Goal: Information Seeking & Learning: Find specific fact

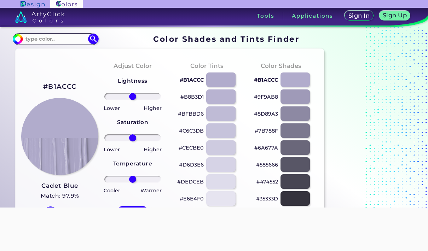
click at [42, 43] on input at bounding box center [56, 39] width 66 height 10
type input "#B1ACCC"
click at [89, 38] on img at bounding box center [93, 39] width 11 height 11
type input "#b1accc"
click at [51, 33] on section "#b1accc #B1ACCC Acadia ◉ Acid Green ◉ Aero Blue ◉ Alabaster ◉ Albescent White ◉…" at bounding box center [170, 39] width 314 height 14
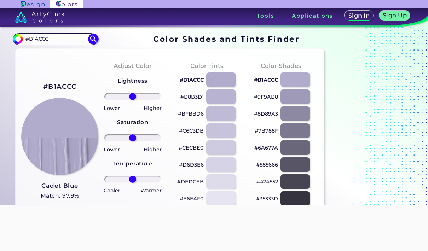
click at [47, 39] on input "#B1ACCC" at bounding box center [56, 39] width 66 height 10
click at [48, 40] on input "#B1ACCC" at bounding box center [56, 39] width 66 height 10
paste input "#bfc0ee"
type input "##bfc0ee"
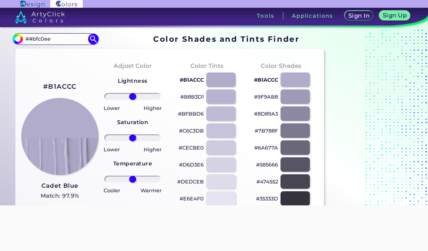
click at [95, 41] on img at bounding box center [93, 39] width 11 height 11
click at [96, 40] on img at bounding box center [93, 39] width 11 height 11
click at [93, 36] on img at bounding box center [93, 39] width 11 height 11
type input "#000000"
click at [32, 40] on input "##bfc0ee" at bounding box center [56, 39] width 66 height 10
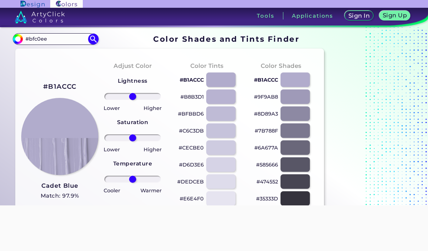
type input "#bfc0ee"
click at [91, 41] on img at bounding box center [93, 39] width 11 height 11
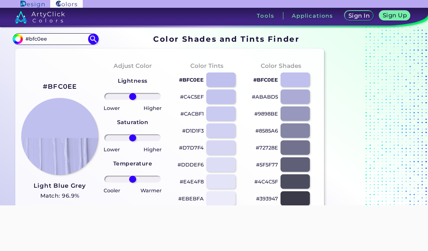
click at [94, 39] on img at bounding box center [93, 39] width 11 height 11
type input "#bfc0ee"
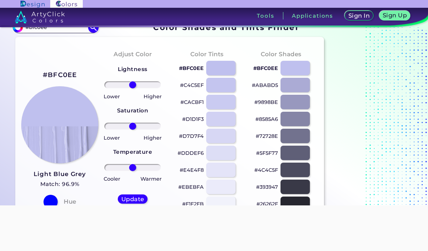
scroll to position [11, 0]
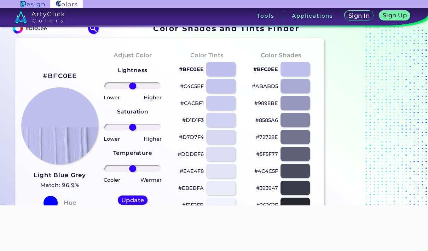
click at [39, 174] on h3 "Light Blue Grey" at bounding box center [60, 175] width 52 height 8
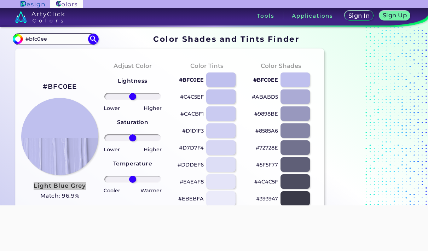
scroll to position [0, 0]
click at [35, 37] on input "#bfc0ee" at bounding box center [56, 39] width 66 height 10
click at [34, 41] on input "#bfc0ee" at bounding box center [56, 39] width 66 height 10
click at [31, 39] on input "#bfc0ee" at bounding box center [56, 39] width 66 height 10
paste input "B38B5E"
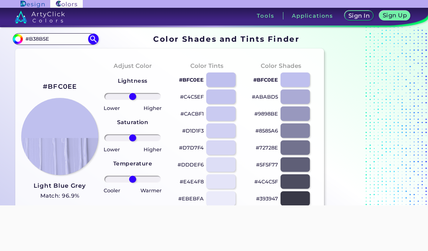
type input "#B38B5E"
click at [90, 35] on img at bounding box center [93, 39] width 11 height 11
type input "#b38b5e"
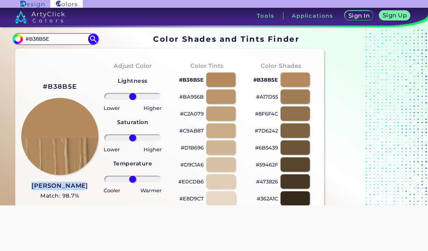
click at [33, 38] on input "#B38B5E" at bounding box center [56, 39] width 66 height 10
click at [33, 35] on input "#B38B5E" at bounding box center [56, 39] width 66 height 10
click at [34, 35] on input "#B38B5E" at bounding box center [56, 39] width 66 height 10
paste input "AEAA9A"
type input "#AEAA9A"
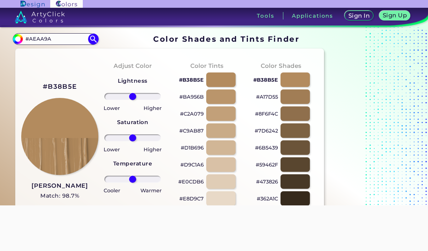
click at [94, 39] on img at bounding box center [93, 39] width 11 height 11
type input "#aeaa9a"
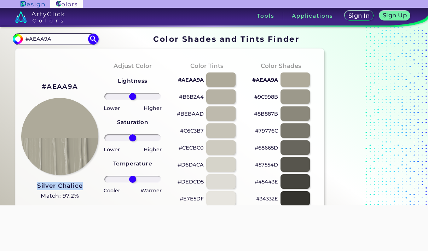
click at [49, 38] on input "#AEAA9A" at bounding box center [56, 39] width 66 height 10
click at [49, 41] on input "#AEAA9A" at bounding box center [56, 39] width 66 height 10
paste input "592C26"
type input "#592C26"
click at [90, 36] on img at bounding box center [93, 39] width 11 height 11
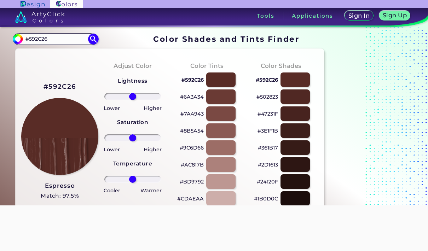
click at [95, 40] on img at bounding box center [93, 39] width 11 height 11
type input "#592c26"
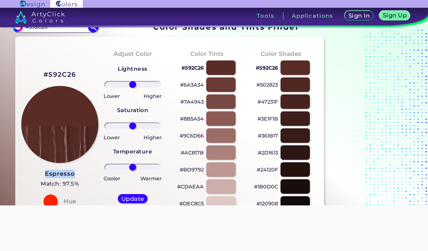
scroll to position [11, 0]
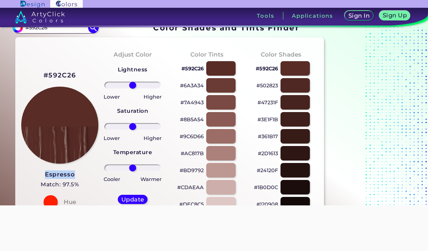
click at [54, 30] on input "#592C26" at bounding box center [56, 28] width 66 height 10
paste input "F5F5F"
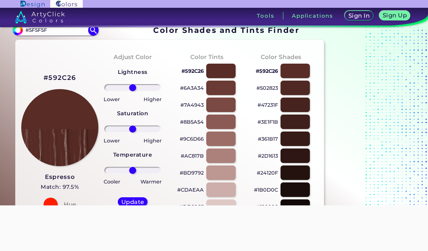
type input "#5F5F5F"
click at [96, 31] on img at bounding box center [93, 30] width 11 height 11
type input "#5f5f5f"
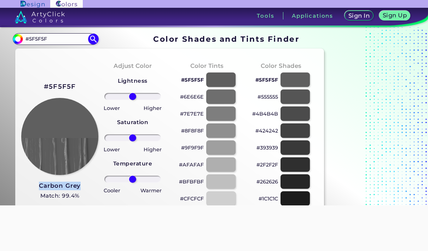
click at [44, 36] on input "#5F5F5F" at bounding box center [56, 39] width 66 height 10
click at [45, 41] on input "#5F5F5F" at bounding box center [56, 39] width 66 height 10
click at [42, 39] on input "#5F5F5F" at bounding box center [56, 39] width 66 height 10
click at [41, 43] on input "#5F5F5F" at bounding box center [56, 39] width 66 height 10
paste input "DFD9FE"
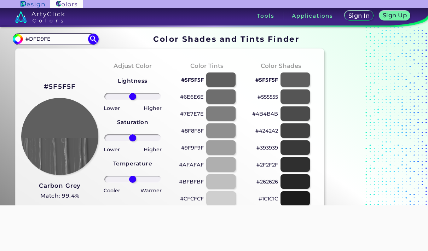
type input "#DFD9FE"
click at [92, 43] on img at bounding box center [93, 39] width 11 height 11
type input "#dfd9fe"
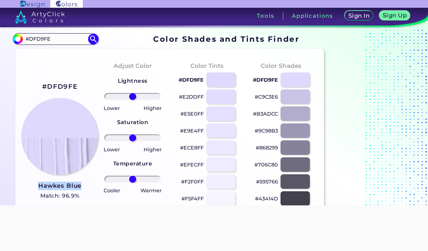
click at [69, 38] on input "#DFD9FE" at bounding box center [56, 39] width 66 height 10
click at [69, 37] on input "#DFD9FE" at bounding box center [56, 39] width 66 height 10
paste input "#FF9EFF"
click at [69, 23] on link at bounding box center [78, 17] width 157 height 18
click at [49, 42] on input "##FF9EFF" at bounding box center [56, 39] width 66 height 10
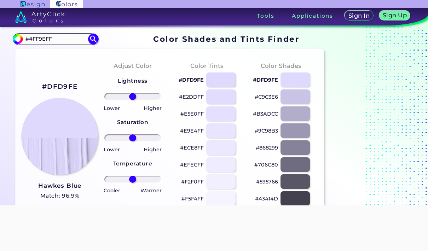
click at [36, 40] on input "##FF9EFF" at bounding box center [56, 39] width 66 height 10
paste input
type input "#FF9EFF"
click at [91, 40] on img at bounding box center [93, 39] width 11 height 11
type input "#ff9eff"
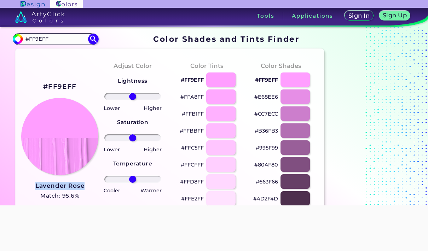
click at [52, 38] on input "#FF9EFF" at bounding box center [56, 39] width 66 height 10
click at [51, 35] on input "#FF9EFF" at bounding box center [56, 39] width 66 height 10
click at [47, 40] on input "#FF9EFF" at bounding box center [56, 39] width 66 height 10
click at [49, 40] on input "#FF9EFF" at bounding box center [56, 39] width 66 height 10
paste input "FF80"
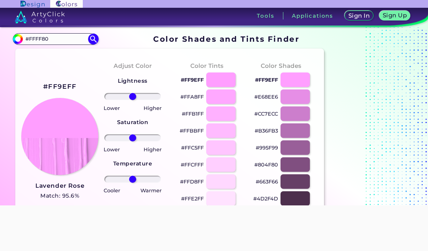
type input "#FFFF80"
click at [92, 36] on img at bounding box center [93, 39] width 11 height 11
type input "#ffff80"
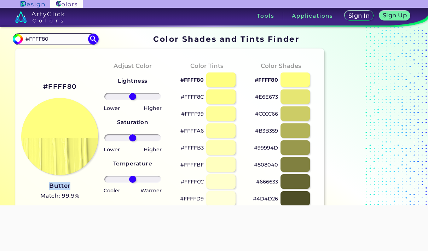
click at [51, 40] on input "#FFFF80" at bounding box center [56, 39] width 66 height 10
click at [44, 37] on input "#FFFF80" at bounding box center [56, 39] width 66 height 10
click at [44, 41] on input "#FFFF80" at bounding box center [56, 39] width 66 height 10
click at [41, 44] on input "#FFFF80" at bounding box center [56, 39] width 66 height 10
paste input "6A4215"
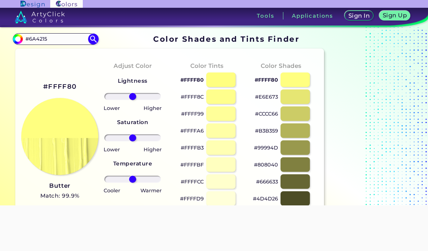
type input "#6A4215"
click at [92, 37] on img at bounding box center [93, 39] width 11 height 11
type input "#6a4215"
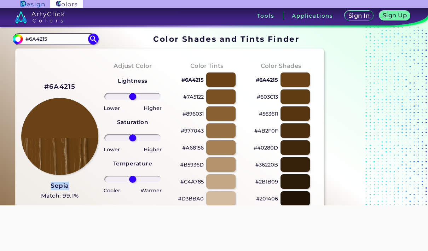
click at [37, 37] on input "#6A4215" at bounding box center [56, 39] width 66 height 10
click at [34, 40] on input "#6A4215" at bounding box center [56, 39] width 66 height 10
click at [34, 39] on input "#6A4215" at bounding box center [56, 39] width 66 height 10
paste input "504C3C"
type input "504C3C"
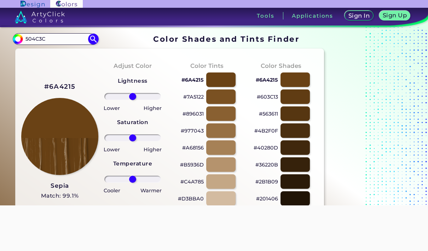
click at [92, 37] on img at bounding box center [93, 39] width 11 height 11
type input "#000000"
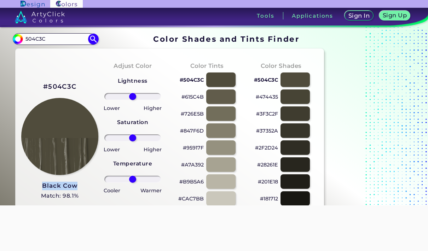
click at [34, 36] on input "504C3C" at bounding box center [56, 39] width 66 height 10
click at [35, 37] on input "504C3C" at bounding box center [56, 39] width 66 height 10
click at [33, 37] on input "504C3C" at bounding box center [56, 39] width 66 height 10
click at [34, 39] on input "504C3C" at bounding box center [56, 39] width 66 height 10
paste input "#300300"
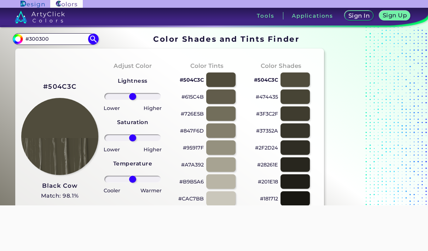
type input "#300300"
click at [92, 41] on img at bounding box center [93, 39] width 11 height 11
type input "#300300"
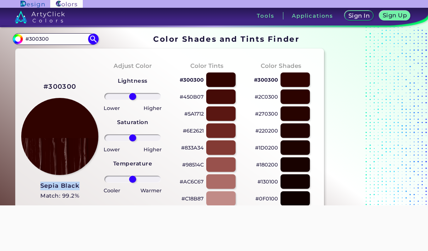
click at [42, 41] on input "#300300" at bounding box center [56, 39] width 66 height 10
click at [39, 38] on input "#300300" at bounding box center [56, 39] width 66 height 10
click at [40, 39] on input "#300300" at bounding box center [56, 39] width 66 height 10
paste input "292929"
type input "#292929"
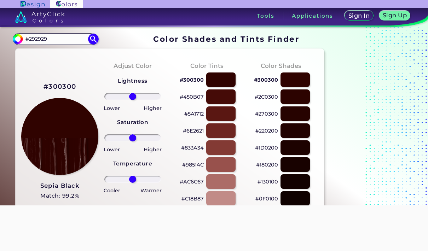
click at [91, 41] on img at bounding box center [93, 39] width 11 height 11
type input "#292929"
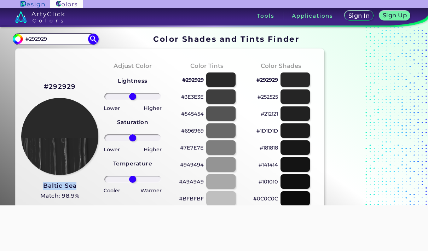
click at [39, 36] on input "#292929" at bounding box center [56, 39] width 66 height 10
click at [38, 38] on input "#292929" at bounding box center [56, 39] width 66 height 10
click at [38, 39] on input "#292929" at bounding box center [56, 39] width 66 height 10
paste input "#6C668B"
type input "##6C668B"
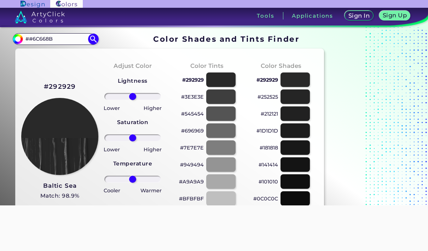
click at [91, 37] on img at bounding box center [93, 39] width 11 height 11
type input "#000000"
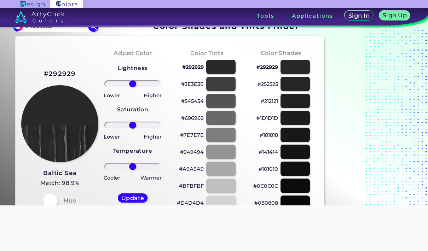
scroll to position [14, 0]
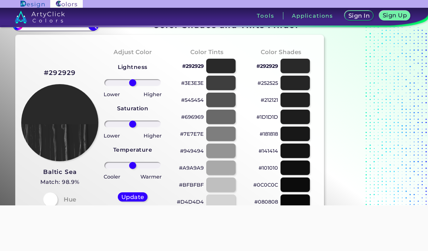
click at [89, 25] on link at bounding box center [78, 17] width 157 height 18
click at [46, 30] on input "##6C668B" at bounding box center [56, 26] width 66 height 10
type input "I"
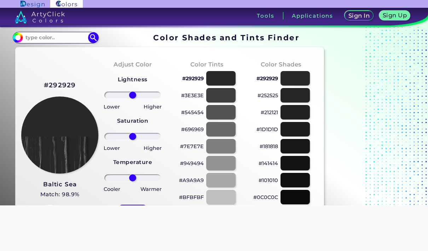
scroll to position [2, 0]
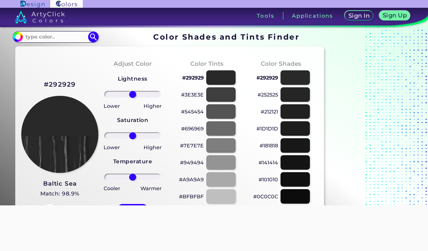
click at [47, 37] on input at bounding box center [56, 37] width 66 height 10
paste input "#6C668B"
type input "#6C668B"
click at [93, 32] on img at bounding box center [93, 36] width 11 height 11
type input "#6c668b"
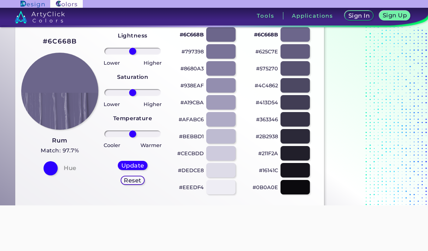
scroll to position [48, 0]
